Goal: Find contact information: Obtain details needed to contact an individual or organization

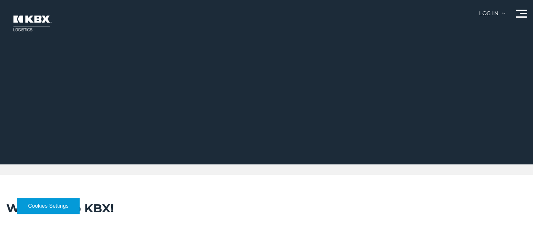
click at [0, 0] on link "Contact Us" at bounding box center [0, 0] width 0 height 0
